Goal: Information Seeking & Learning: Learn about a topic

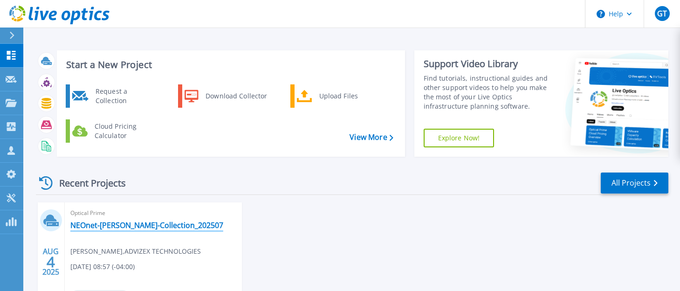
click at [131, 222] on link "NEOnet-[PERSON_NAME]-Collection_202507" at bounding box center [146, 224] width 153 height 9
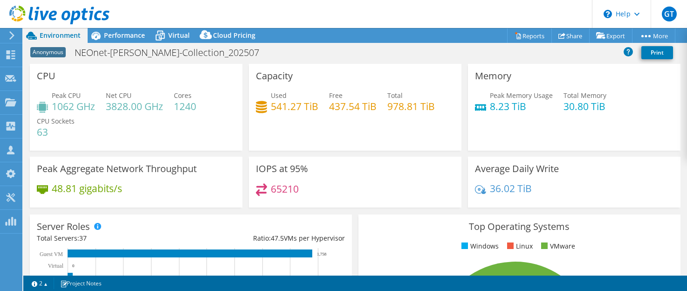
select select "USD"
click at [127, 32] on span "Performance" at bounding box center [124, 35] width 41 height 9
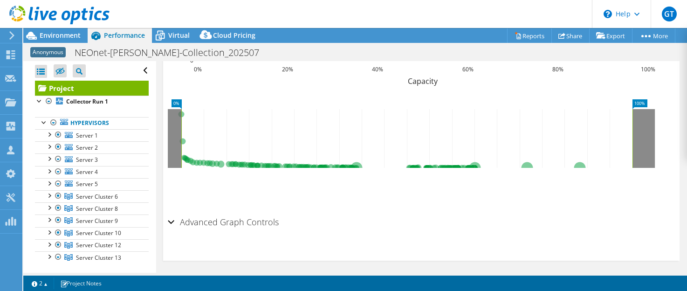
scroll to position [392, 0]
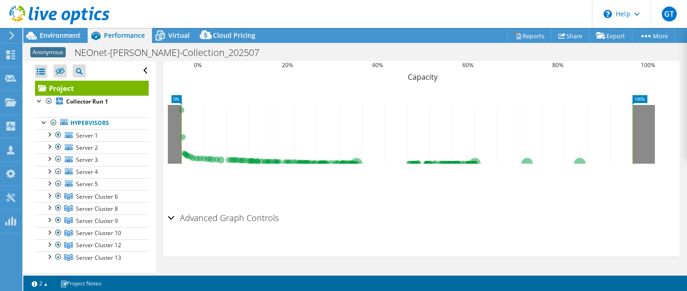
click at [171, 215] on div "Advanced Graph Controls" at bounding box center [421, 218] width 507 height 20
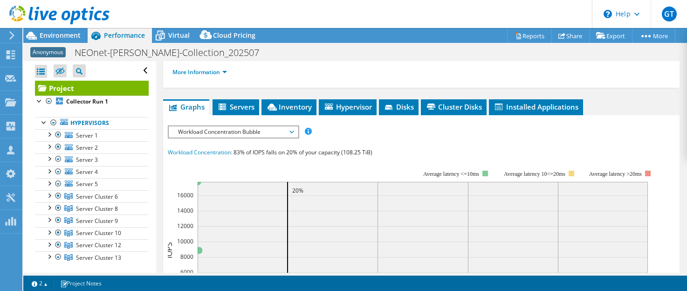
scroll to position [125, 0]
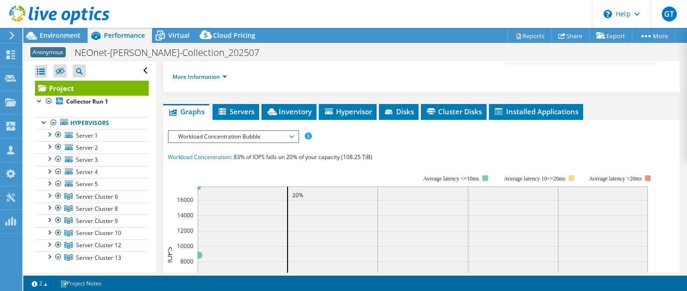
click at [291, 137] on span "Workload Concentration Bubble" at bounding box center [233, 136] width 120 height 11
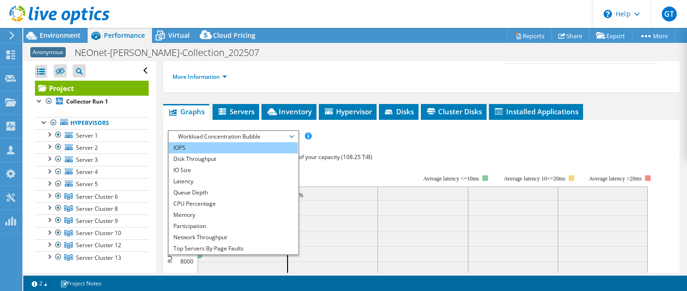
click at [188, 147] on li "IOPS" at bounding box center [233, 147] width 129 height 11
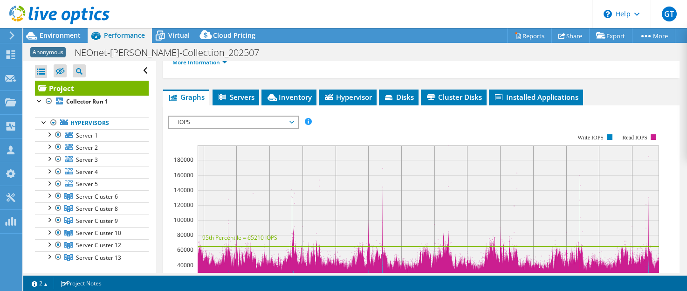
scroll to position [144, 0]
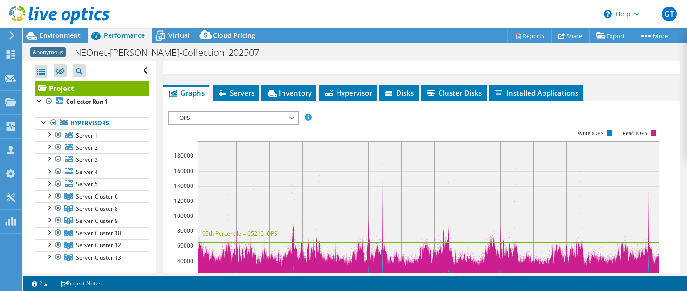
click at [293, 118] on span "IOPS" at bounding box center [233, 117] width 120 height 11
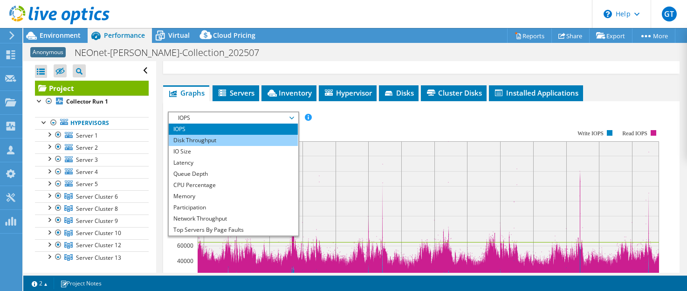
click at [275, 138] on li "Disk Throughput" at bounding box center [233, 140] width 129 height 11
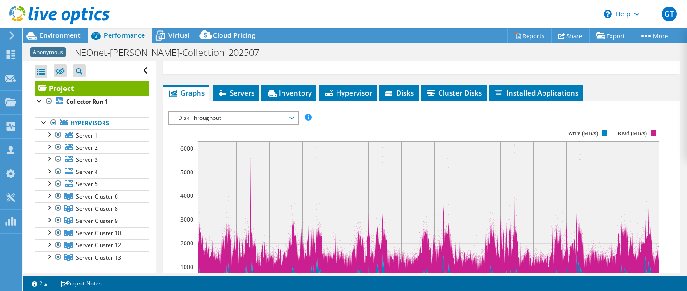
click at [290, 116] on span "Disk Throughput" at bounding box center [233, 117] width 120 height 11
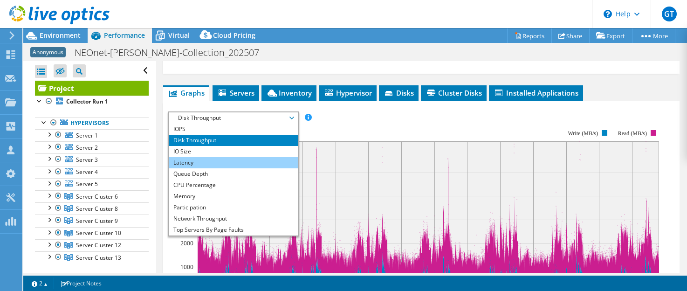
click at [283, 159] on li "Latency" at bounding box center [233, 162] width 129 height 11
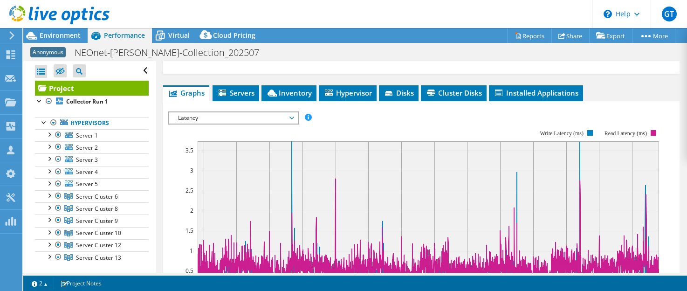
click at [291, 118] on span "Latency" at bounding box center [233, 117] width 120 height 11
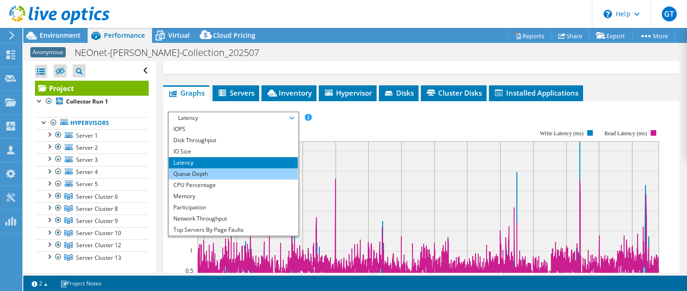
click at [240, 171] on li "Queue Depth" at bounding box center [233, 173] width 129 height 11
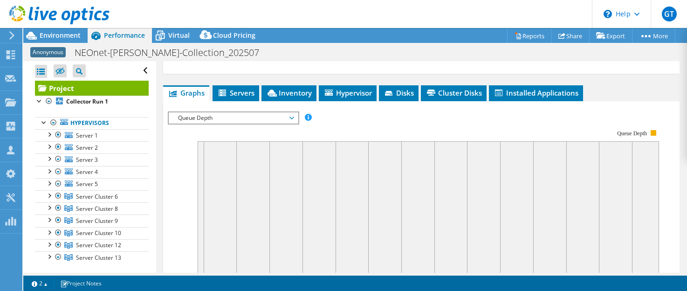
scroll to position [141, 0]
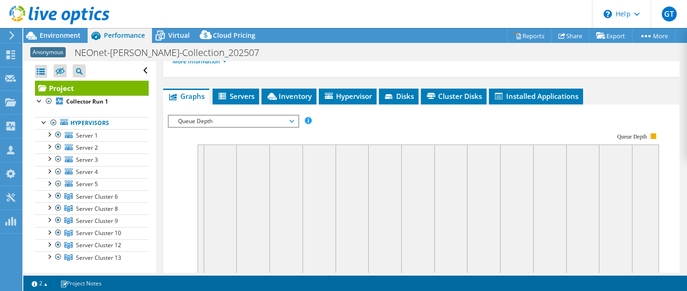
click at [293, 120] on span "Queue Depth" at bounding box center [233, 121] width 120 height 11
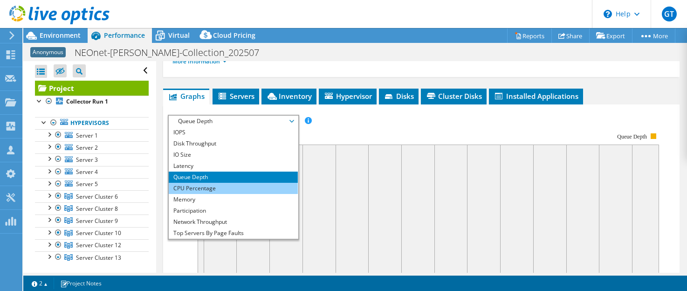
click at [215, 189] on li "CPU Percentage" at bounding box center [233, 188] width 129 height 11
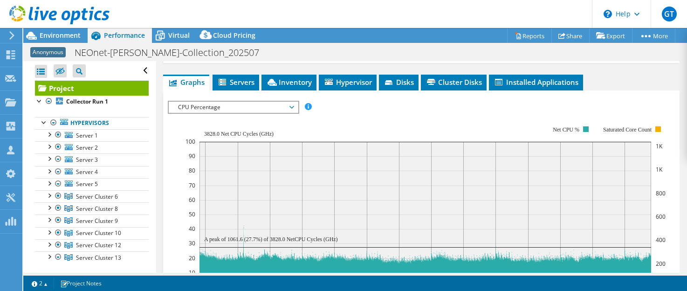
scroll to position [153, 0]
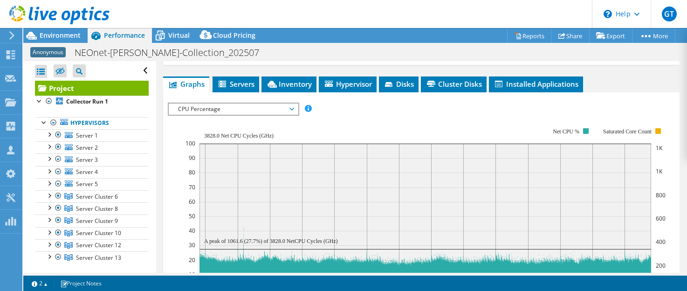
click at [291, 109] on span "CPU Percentage" at bounding box center [233, 108] width 120 height 11
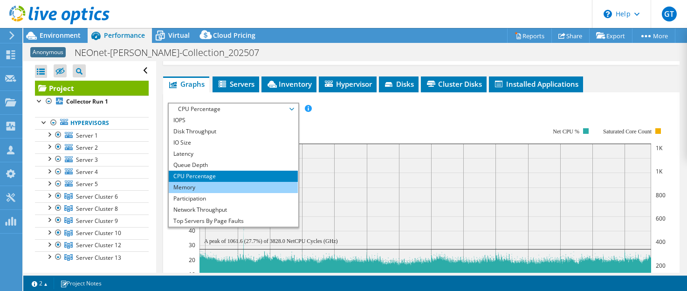
click at [257, 187] on li "Memory" at bounding box center [233, 187] width 129 height 11
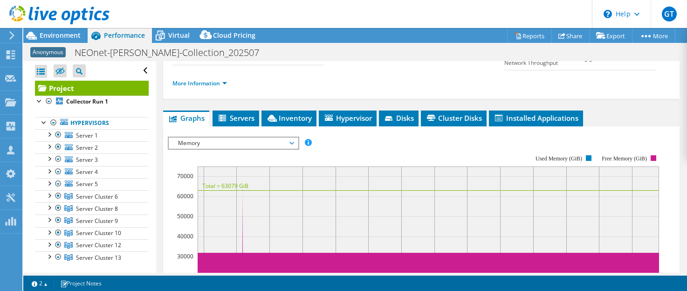
scroll to position [123, 0]
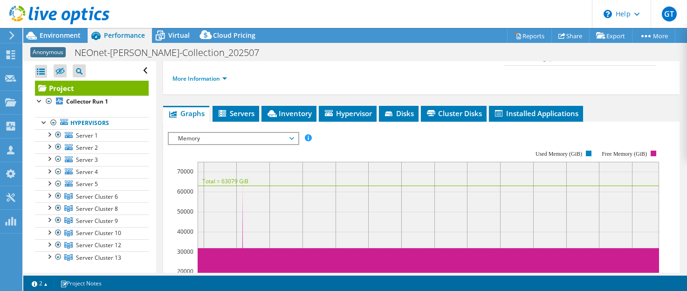
click at [293, 138] on span "Memory" at bounding box center [233, 138] width 120 height 11
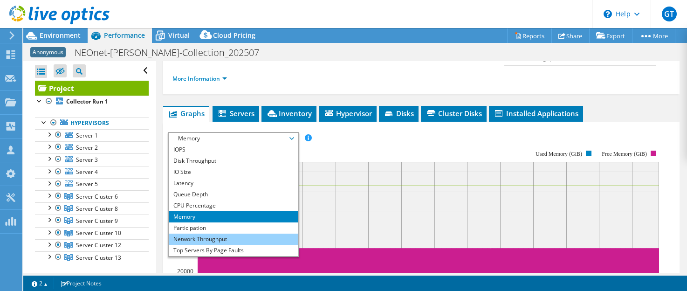
click at [231, 238] on li "Network Throughput" at bounding box center [233, 238] width 129 height 11
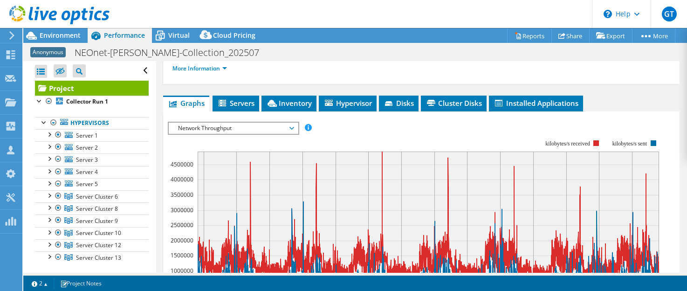
scroll to position [132, 0]
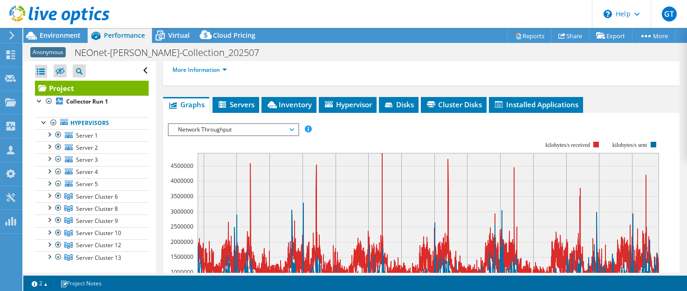
click at [292, 129] on span "Network Throughput" at bounding box center [233, 129] width 120 height 11
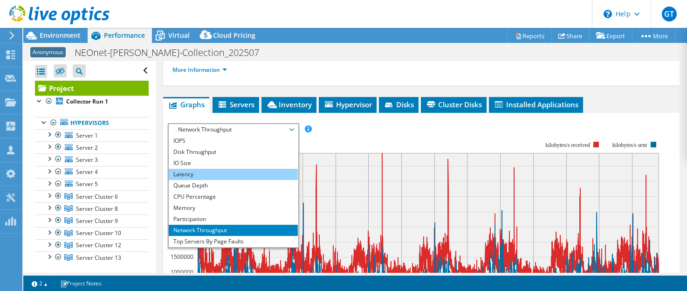
click at [230, 172] on li "Latency" at bounding box center [233, 174] width 129 height 11
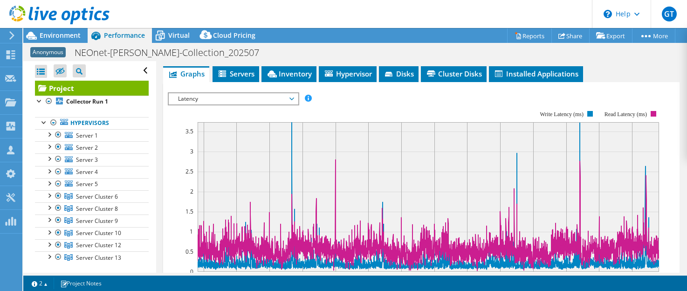
scroll to position [130, 0]
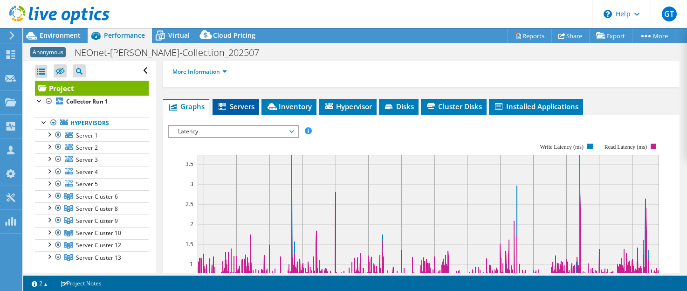
click at [238, 103] on span "Servers" at bounding box center [235, 106] width 37 height 9
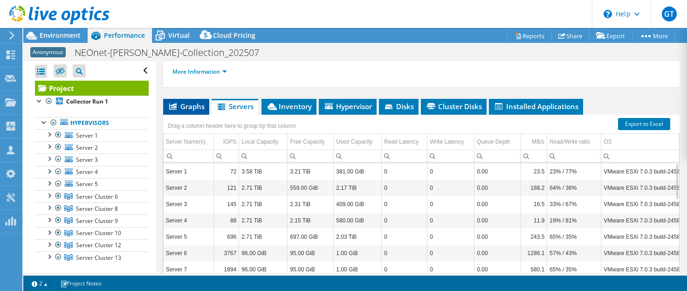
click at [186, 106] on span "Graphs" at bounding box center [186, 106] width 37 height 9
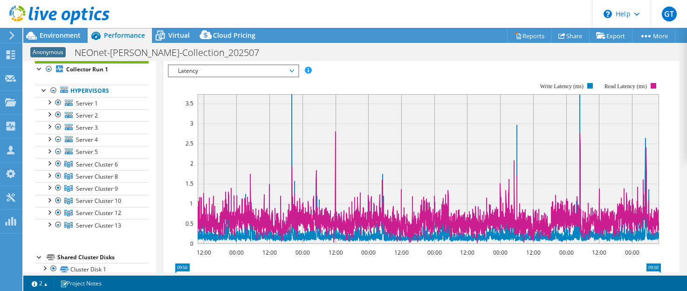
scroll to position [0, 0]
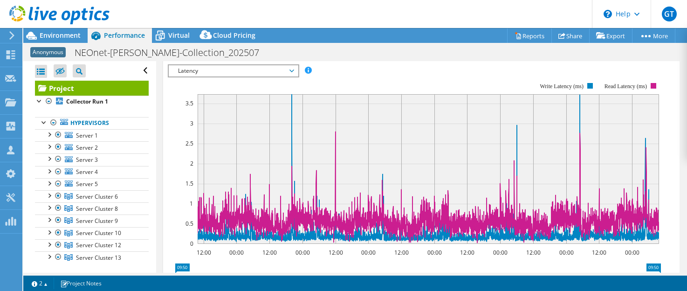
click at [293, 70] on span "Latency" at bounding box center [233, 70] width 120 height 11
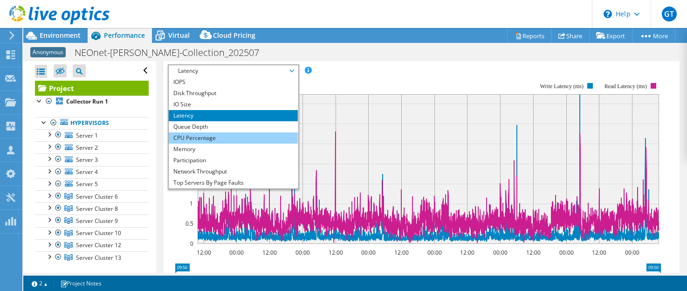
click at [243, 136] on li "CPU Percentage" at bounding box center [233, 137] width 129 height 11
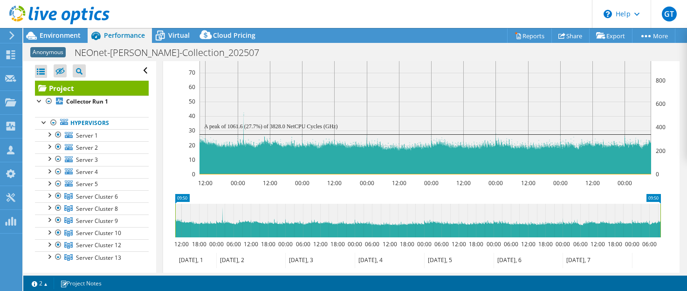
scroll to position [262, 0]
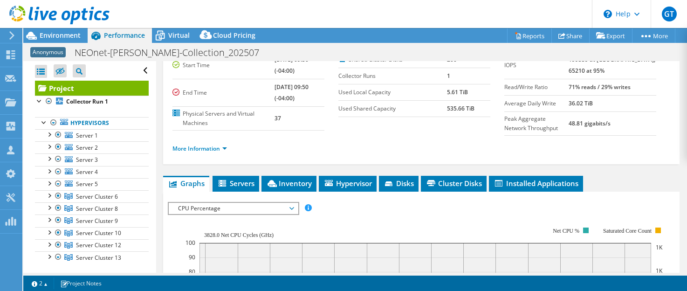
scroll to position [61, 0]
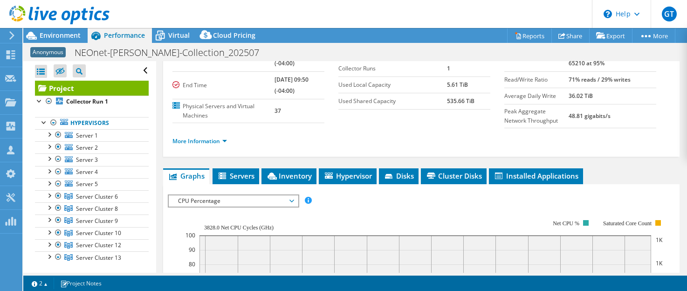
click at [293, 201] on span "CPU Percentage" at bounding box center [233, 200] width 120 height 11
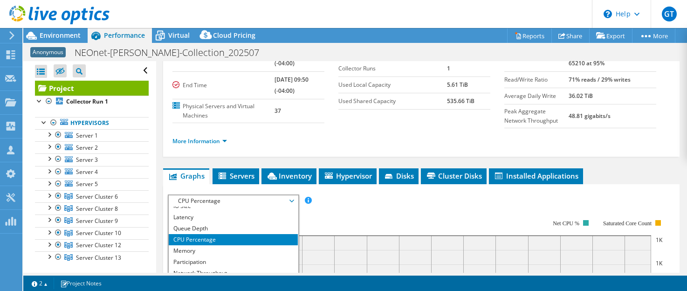
scroll to position [31, 0]
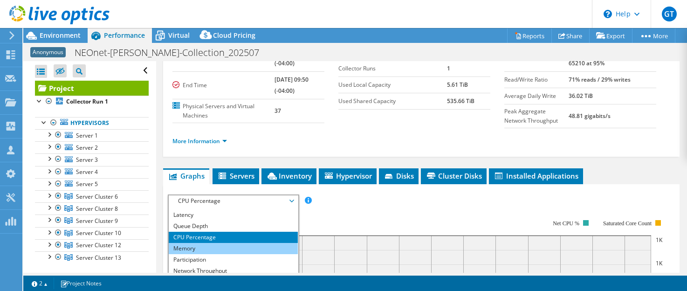
click at [213, 244] on li "Memory" at bounding box center [233, 248] width 129 height 11
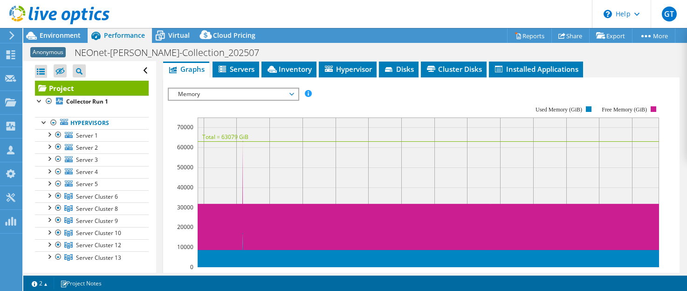
scroll to position [182, 0]
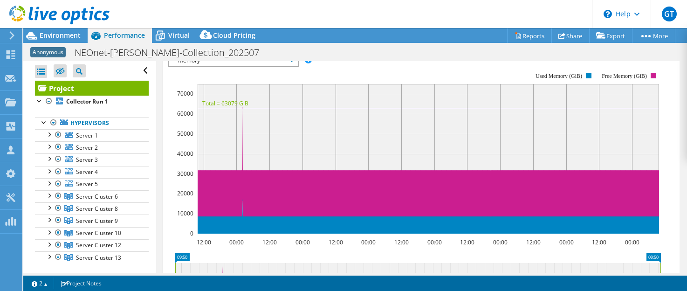
scroll to position [176, 0]
